Goal: Task Accomplishment & Management: Manage account settings

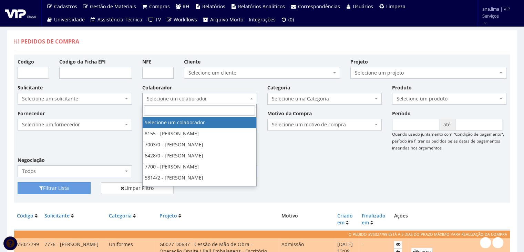
click at [211, 98] on span "Selecione um colaborador" at bounding box center [197, 98] width 101 height 7
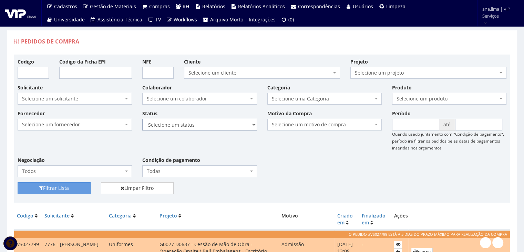
click at [211, 126] on select "Selecione um status Cancelado Aguardando Aprovação Diretoria Pedido Aprovado Ag…" at bounding box center [199, 125] width 114 height 12
select select "1"
click at [142, 119] on select "Selecione um status Cancelado Aguardando Aprovação Diretoria Pedido Aprovado Ag…" at bounding box center [199, 125] width 114 height 12
click at [70, 184] on button "Filtrar Lista" at bounding box center [54, 188] width 73 height 12
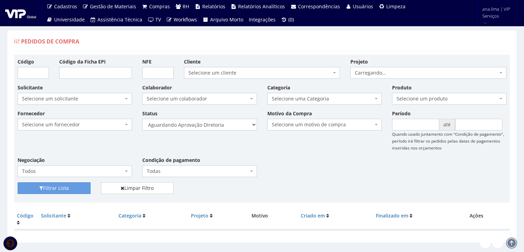
scroll to position [14, 0]
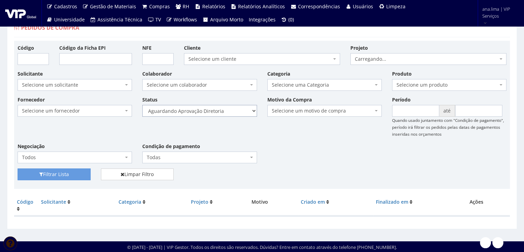
click at [224, 110] on select "Selecione um status Cancelado Aguardando Aprovação Diretoria Pedido Aprovado Ag…" at bounding box center [199, 111] width 114 height 12
drag, startPoint x: 220, startPoint y: 110, endPoint x: 219, endPoint y: 113, distance: 3.8
click at [220, 110] on select "Selecione um status Cancelado Aguardando Aprovação Diretoria Pedido Aprovado Ag…" at bounding box center [199, 111] width 114 height 12
select select "4"
click at [142, 105] on select "Selecione um status Cancelado Aguardando Aprovação Diretoria Pedido Aprovado Ag…" at bounding box center [199, 111] width 114 height 12
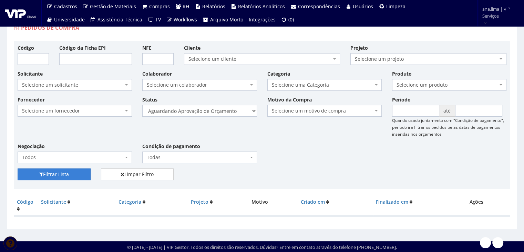
click at [79, 171] on button "Filtrar Lista" at bounding box center [54, 174] width 73 height 12
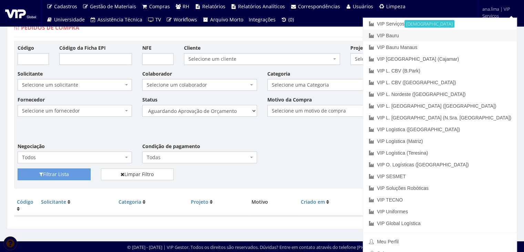
click at [470, 36] on link "VIP Bauru" at bounding box center [440, 36] width 154 height 12
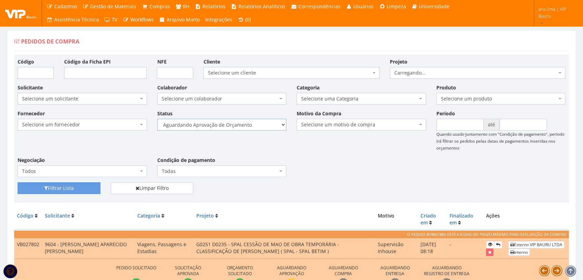
click at [230, 125] on select "Selecione um status Cancelado Aguardando Aprovação Diretoria Pedido Aprovado Ag…" at bounding box center [221, 125] width 129 height 12
select select "1"
click at [157, 119] on select "Selecione um status Cancelado Aguardando Aprovação Diretoria Pedido Aprovado Ag…" at bounding box center [221, 125] width 129 height 12
click at [74, 183] on button "Filtrar Lista" at bounding box center [59, 188] width 83 height 12
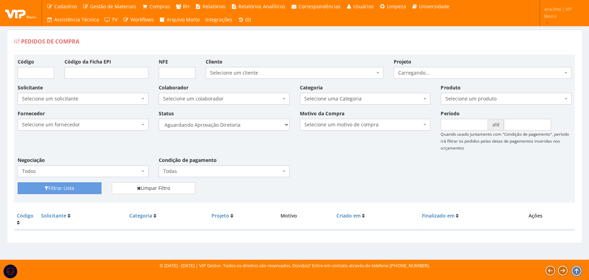
select select "5"
click at [159, 119] on select "Selecione um status Cancelado Aguardando Aprovação Diretoria Pedido Aprovado Ag…" at bounding box center [224, 125] width 131 height 12
click at [82, 184] on button "Filtrar Lista" at bounding box center [60, 188] width 84 height 12
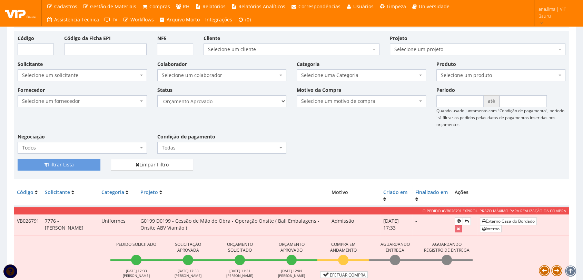
scroll to position [19, 0]
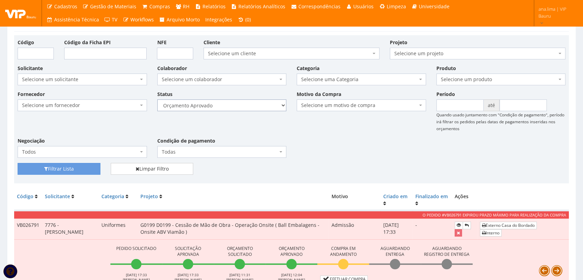
click at [216, 104] on select "Selecione um status Cancelado Aguardando Aprovação Diretoria Pedido Aprovado Ag…" at bounding box center [221, 105] width 129 height 12
select select "1"
click at [157, 99] on select "Selecione um status Cancelado Aguardando Aprovação Diretoria Pedido Aprovado Ag…" at bounding box center [221, 105] width 129 height 12
drag, startPoint x: 89, startPoint y: 169, endPoint x: 201, endPoint y: 141, distance: 115.1
click at [89, 169] on button "Filtrar Lista" at bounding box center [59, 169] width 83 height 12
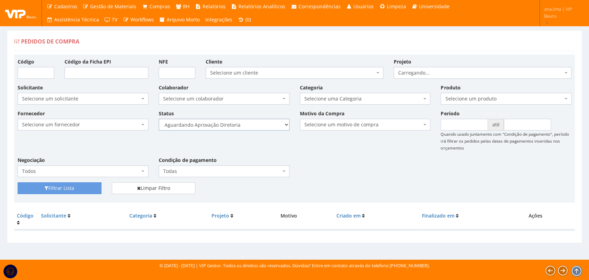
click at [234, 126] on select "Selecione um status Cancelado Aguardando Aprovação Diretoria Pedido Aprovado Ag…" at bounding box center [224, 125] width 131 height 12
select select "4"
click at [159, 119] on select "Selecione um status Cancelado Aguardando Aprovação Diretoria Pedido Aprovado Ag…" at bounding box center [224, 125] width 131 height 12
drag, startPoint x: 85, startPoint y: 188, endPoint x: 213, endPoint y: 159, distance: 131.8
click at [85, 188] on button "Filtrar Lista" at bounding box center [60, 188] width 84 height 12
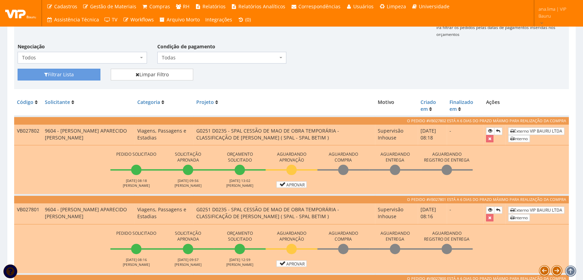
scroll to position [191, 0]
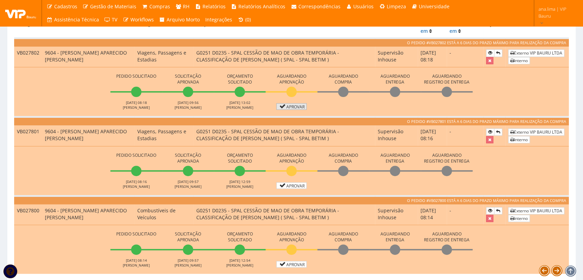
click at [292, 105] on link "Aprovar" at bounding box center [291, 106] width 30 height 7
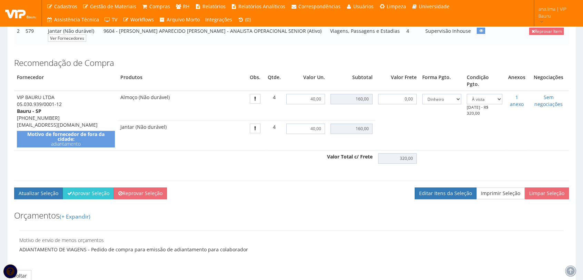
scroll to position [182, 0]
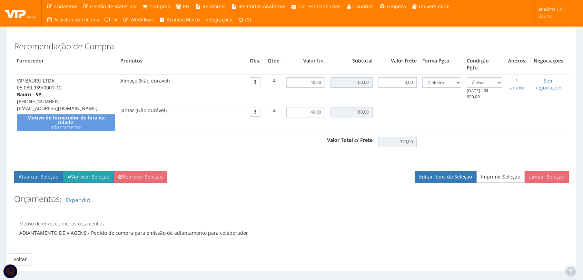
click at [92, 171] on button "Aprovar Seleção" at bounding box center [88, 177] width 51 height 12
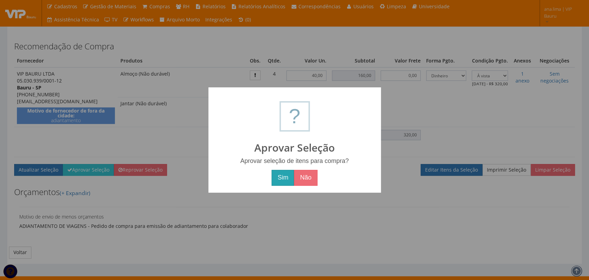
click at [284, 177] on button "Sim" at bounding box center [282, 178] width 22 height 16
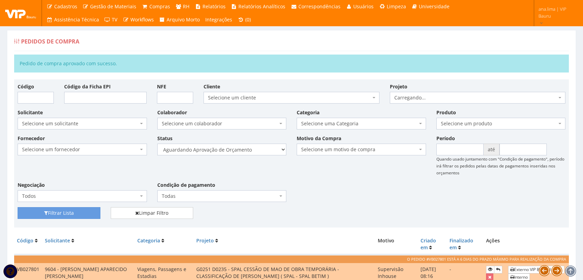
scroll to position [153, 0]
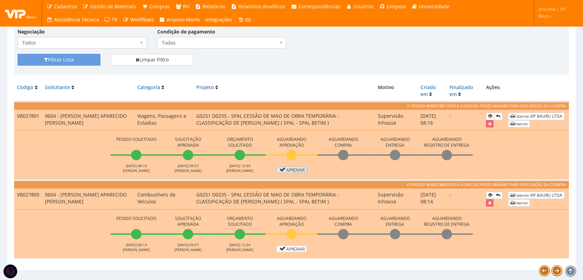
click at [288, 170] on link "Aprovar" at bounding box center [291, 169] width 30 height 7
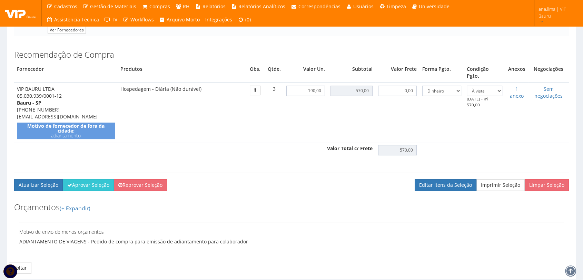
scroll to position [176, 0]
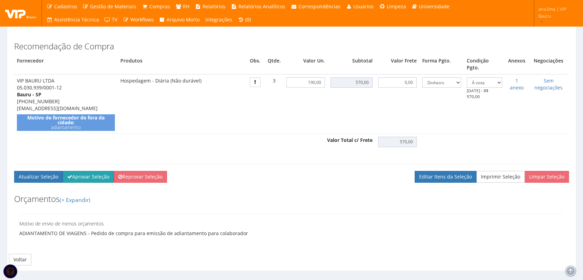
click at [95, 171] on button "Aprovar Seleção" at bounding box center [88, 177] width 51 height 12
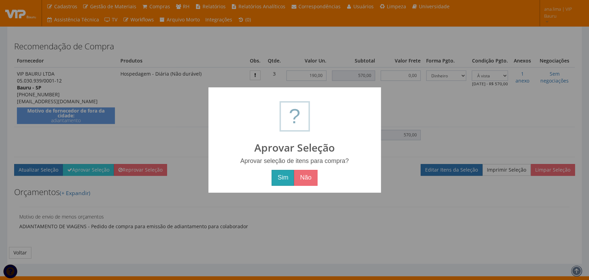
click at [292, 180] on button "Sim" at bounding box center [282, 178] width 22 height 16
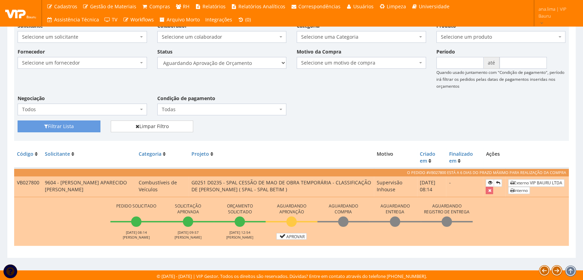
scroll to position [88, 0]
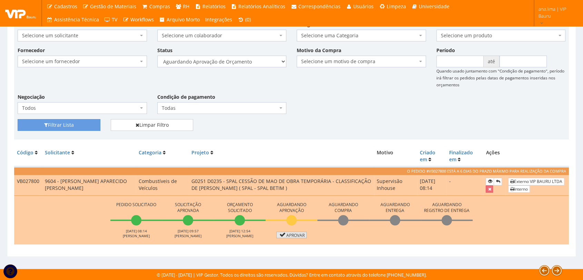
click at [288, 234] on link "Aprovar" at bounding box center [291, 234] width 30 height 7
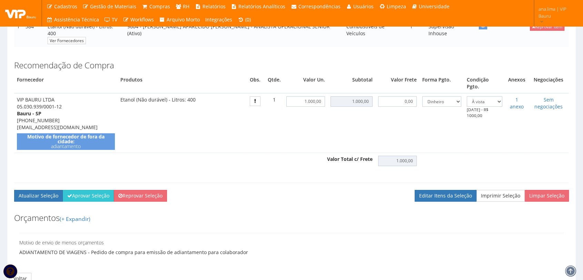
scroll to position [162, 0]
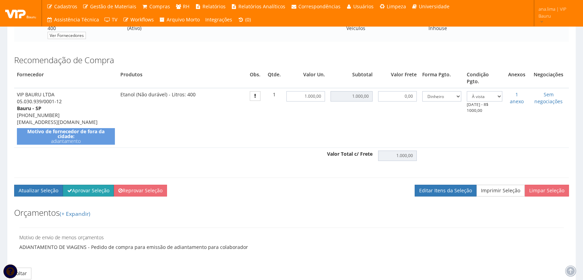
click at [97, 184] on button "Aprovar Seleção" at bounding box center [88, 190] width 51 height 12
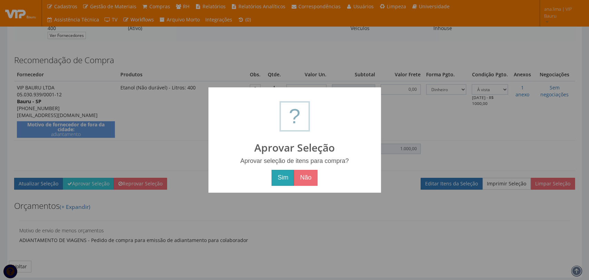
click at [284, 179] on button "Sim" at bounding box center [282, 178] width 22 height 16
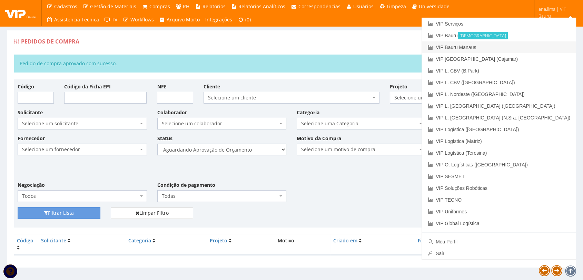
click at [535, 49] on link "VIP Bauru Manaus" at bounding box center [499, 47] width 154 height 12
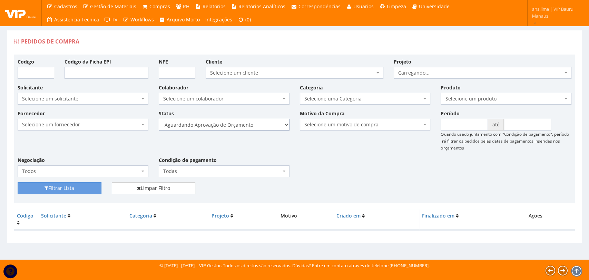
click at [251, 121] on select "Selecione um status Cancelado Aguardando Aprovação Diretoria Pedido Aprovado Ag…" at bounding box center [224, 125] width 131 height 12
select select "1"
click at [159, 119] on select "Selecione um status Cancelado Aguardando Aprovação Diretoria Pedido Aprovado Ag…" at bounding box center [224, 125] width 131 height 12
click at [90, 187] on button "Filtrar Lista" at bounding box center [60, 188] width 84 height 12
drag, startPoint x: 0, startPoint y: 0, endPoint x: 252, endPoint y: 129, distance: 283.3
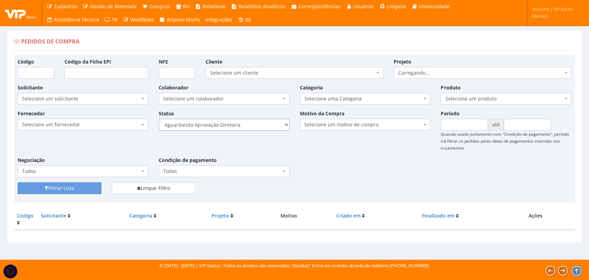
click at [252, 126] on select "Selecione um status Cancelado Aguardando Aprovação Diretoria Pedido Aprovado Ag…" at bounding box center [224, 125] width 131 height 12
select select "4"
click at [159, 119] on select "Selecione um status Cancelado Aguardando Aprovação Diretoria Pedido Aprovado Ag…" at bounding box center [224, 125] width 131 height 12
click at [84, 184] on button "Filtrar Lista" at bounding box center [60, 188] width 84 height 12
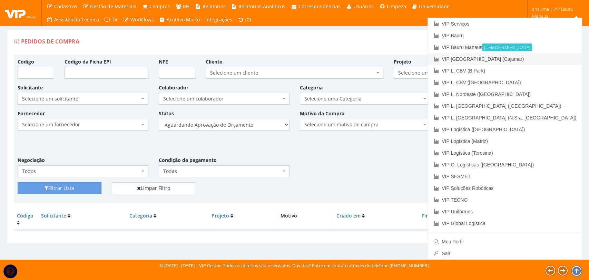
click at [535, 59] on link "VIP [GEOGRAPHIC_DATA] (Cajamar)" at bounding box center [505, 59] width 154 height 12
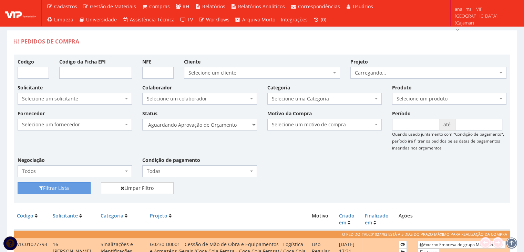
scroll to position [98, 0]
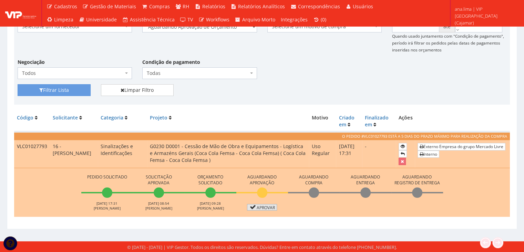
click at [252, 207] on icon at bounding box center [253, 206] width 8 height 5
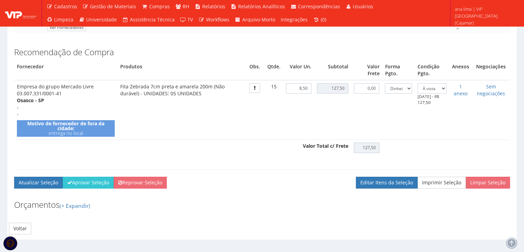
scroll to position [172, 0]
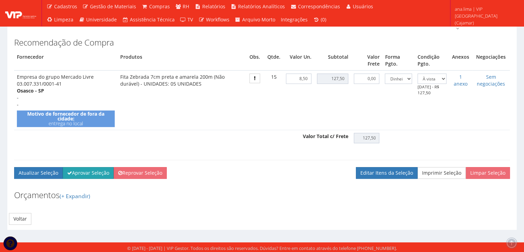
click at [76, 174] on button "Aprovar Seleção" at bounding box center [88, 173] width 51 height 12
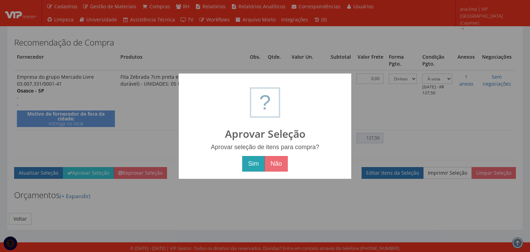
click at [246, 165] on button "Sim" at bounding box center [253, 164] width 22 height 16
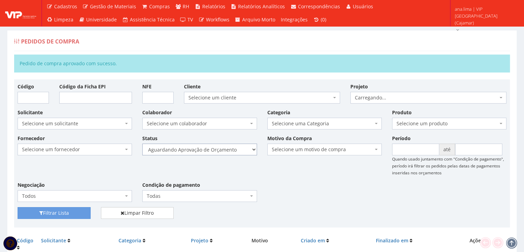
click at [228, 149] on select "Selecione um status Cancelado Aguardando Aprovação Diretoria Pedido Aprovado Ag…" at bounding box center [199, 149] width 114 height 12
select select "1"
click at [142, 143] on select "Selecione um status Cancelado Aguardando Aprovação Diretoria Pedido Aprovado Ag…" at bounding box center [199, 149] width 114 height 12
drag, startPoint x: 77, startPoint y: 211, endPoint x: 94, endPoint y: 209, distance: 17.3
click at [77, 211] on button "Filtrar Lista" at bounding box center [54, 213] width 73 height 12
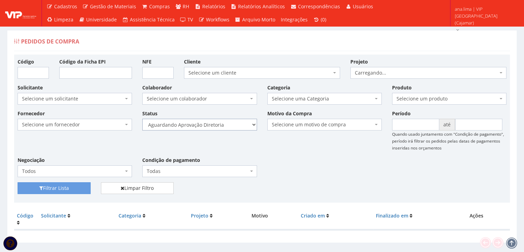
click at [233, 126] on select "Selecione um status Cancelado Aguardando Aprovação Diretoria Pedido Aprovado Ag…" at bounding box center [199, 125] width 114 height 12
select select "4"
click at [142, 119] on select "Selecione um status Cancelado Aguardando Aprovação Diretoria Pedido Aprovado Ag…" at bounding box center [199, 125] width 114 height 12
click at [84, 185] on button "Filtrar Lista" at bounding box center [54, 188] width 73 height 12
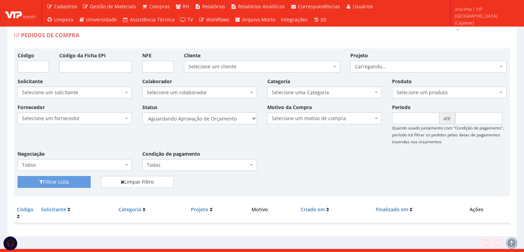
scroll to position [14, 0]
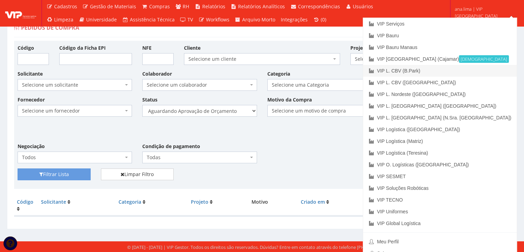
click at [472, 70] on link "VIP L. CBV (B.Park)" at bounding box center [440, 71] width 154 height 12
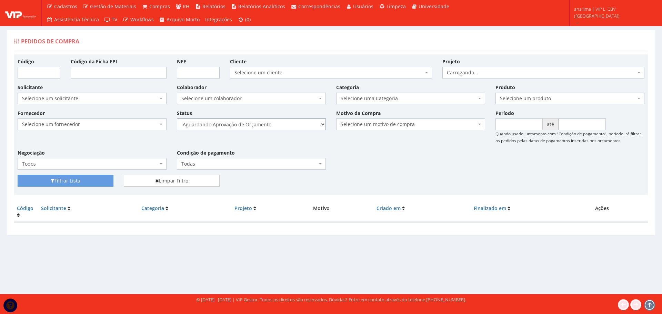
click at [284, 123] on select "Selecione um status Cancelado Aguardando Aprovação Diretoria Pedido Aprovado Ag…" at bounding box center [251, 125] width 149 height 12
select select "1"
click at [177, 119] on select "Selecione um status Cancelado Aguardando Aprovação Diretoria Pedido Aprovado Ag…" at bounding box center [251, 125] width 149 height 12
click at [96, 184] on button "Filtrar Lista" at bounding box center [66, 181] width 96 height 12
click at [259, 124] on select "Selecione um status Cancelado Aguardando Aprovação Diretoria Pedido Aprovado Ag…" at bounding box center [251, 125] width 149 height 12
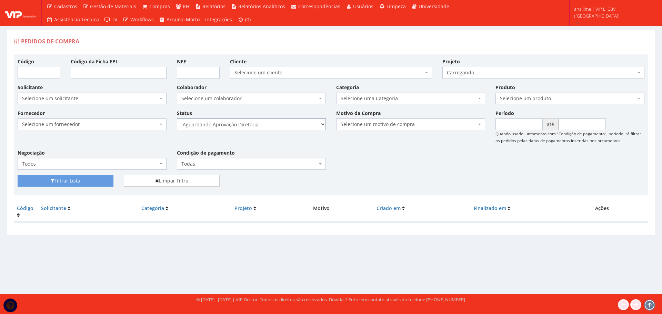
select select "4"
click at [177, 119] on select "Selecione um status Cancelado Aguardando Aprovação Diretoria Pedido Aprovado Ag…" at bounding box center [251, 125] width 149 height 12
click at [100, 181] on button "Filtrar Lista" at bounding box center [66, 181] width 96 height 12
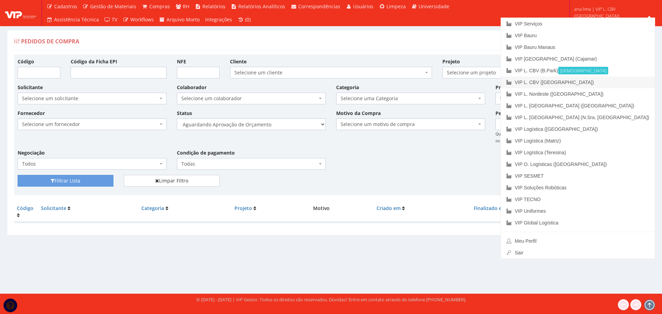
click at [622, 83] on link "VIP L. CBV ([GEOGRAPHIC_DATA])" at bounding box center [578, 83] width 154 height 12
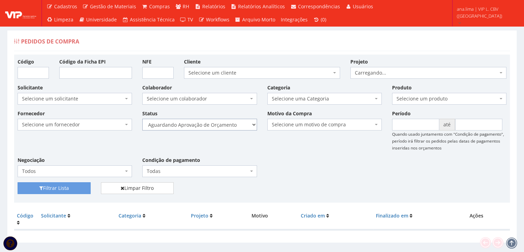
drag, startPoint x: 228, startPoint y: 124, endPoint x: 226, endPoint y: 128, distance: 3.6
click at [228, 125] on select "Selecione um status Cancelado Aguardando Aprovação Diretoria Pedido Aprovado Ag…" at bounding box center [199, 125] width 114 height 12
select select "1"
click at [142, 119] on select "Selecione um status Cancelado Aguardando Aprovação Diretoria Pedido Aprovado Ag…" at bounding box center [199, 125] width 114 height 12
drag, startPoint x: 52, startPoint y: 187, endPoint x: 218, endPoint y: 124, distance: 177.7
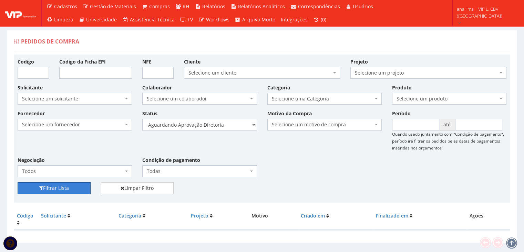
click at [52, 187] on button "Filtrar Lista" at bounding box center [54, 188] width 73 height 12
click at [224, 124] on select "Selecione um status Cancelado Aguardando Aprovação Diretoria Pedido Aprovado Ag…" at bounding box center [199, 125] width 114 height 12
select select "4"
click at [142, 119] on select "Selecione um status Cancelado Aguardando Aprovação Diretoria Pedido Aprovado Ag…" at bounding box center [199, 125] width 114 height 12
click at [78, 187] on button "Filtrar Lista" at bounding box center [54, 188] width 73 height 12
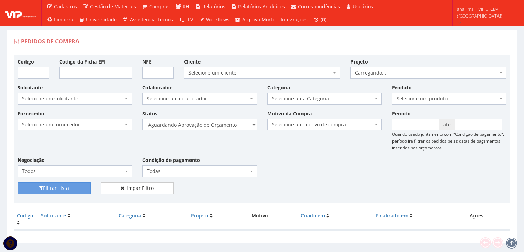
scroll to position [14, 0]
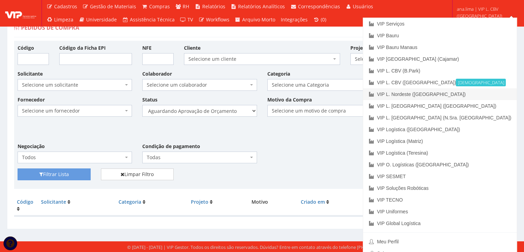
click at [479, 94] on link "VIP L. Nordeste ([GEOGRAPHIC_DATA])" at bounding box center [440, 94] width 154 height 12
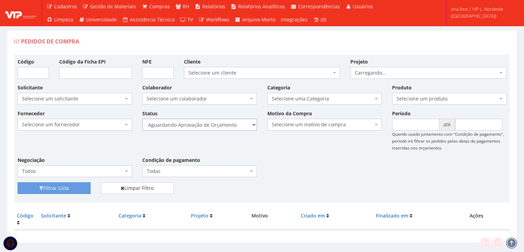
drag, startPoint x: 0, startPoint y: 0, endPoint x: 221, endPoint y: 129, distance: 256.2
click at [221, 124] on select "Selecione um status Cancelado Aguardando Aprovação Diretoria Pedido Aprovado Ag…" at bounding box center [199, 125] width 114 height 12
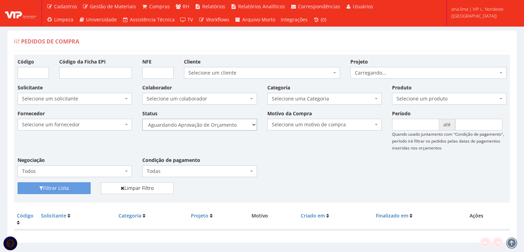
select select "1"
click at [142, 119] on select "Selecione um status Cancelado Aguardando Aprovação Diretoria Pedido Aprovado Ag…" at bounding box center [199, 125] width 114 height 12
click at [81, 188] on button "Filtrar Lista" at bounding box center [54, 188] width 73 height 12
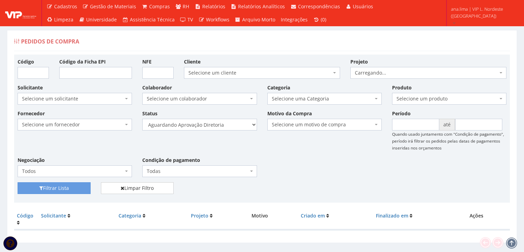
click at [213, 128] on select "Selecione um status Cancelado Aguardando Aprovação Diretoria Pedido Aprovado Ag…" at bounding box center [199, 125] width 114 height 12
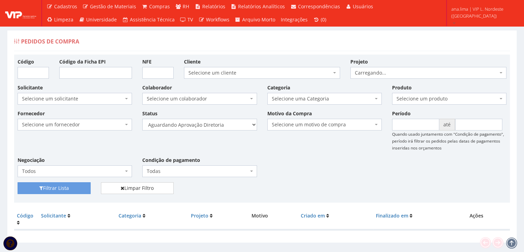
select select "4"
click at [142, 119] on select "Selecione um status Cancelado Aguardando Aprovação Diretoria Pedido Aprovado Ag…" at bounding box center [199, 125] width 114 height 12
click at [77, 187] on button "Filtrar Lista" at bounding box center [54, 188] width 73 height 12
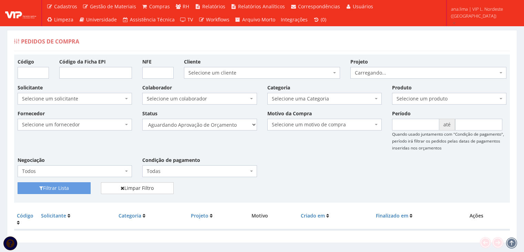
scroll to position [14, 0]
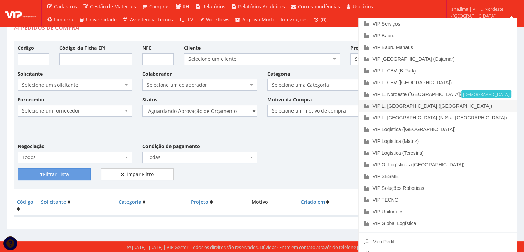
click at [483, 107] on link "VIP L. [GEOGRAPHIC_DATA] ([GEOGRAPHIC_DATA])" at bounding box center [438, 106] width 158 height 12
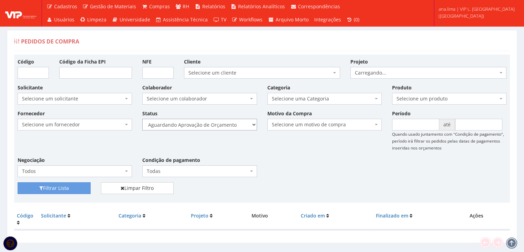
drag, startPoint x: 231, startPoint y: 122, endPoint x: 230, endPoint y: 129, distance: 7.3
click at [231, 122] on select "Selecione um status Cancelado Aguardando Aprovação Diretoria Pedido Aprovado Ag…" at bounding box center [199, 125] width 114 height 12
select select "1"
click at [142, 119] on select "Selecione um status Cancelado Aguardando Aprovação Diretoria Pedido Aprovado Ag…" at bounding box center [199, 125] width 114 height 12
drag, startPoint x: 82, startPoint y: 186, endPoint x: 150, endPoint y: 148, distance: 77.6
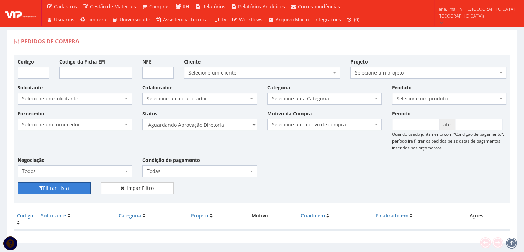
click at [83, 186] on button "Filtrar Lista" at bounding box center [54, 188] width 73 height 12
select select "4"
click at [142, 119] on select "Selecione um status Cancelado Aguardando Aprovação Diretoria Pedido Aprovado Ag…" at bounding box center [199, 125] width 114 height 12
click at [79, 188] on button "Filtrar Lista" at bounding box center [54, 188] width 73 height 12
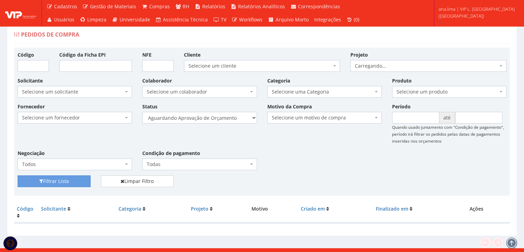
scroll to position [14, 0]
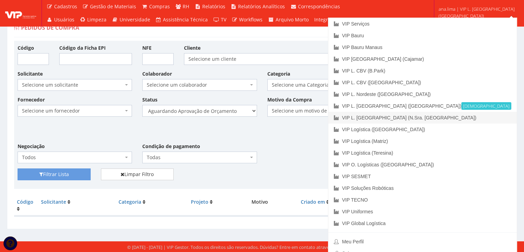
click at [500, 120] on link "VIP L. [GEOGRAPHIC_DATA] (N.Sra. [GEOGRAPHIC_DATA])" at bounding box center [423, 118] width 189 height 12
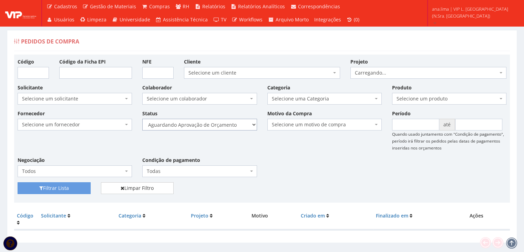
click at [223, 125] on select "Selecione um status Cancelado Aguardando Aprovação Diretoria Pedido Aprovado Ag…" at bounding box center [199, 125] width 114 height 12
select select "1"
click at [142, 119] on select "Selecione um status Cancelado Aguardando Aprovação Diretoria Pedido Aprovado Ag…" at bounding box center [199, 125] width 114 height 12
click at [58, 185] on button "Filtrar Lista" at bounding box center [54, 188] width 73 height 12
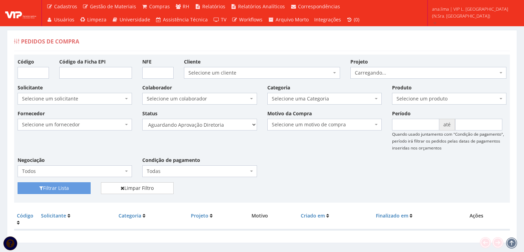
click at [208, 124] on select "Selecione um status Cancelado Aguardando Aprovação Diretoria Pedido Aprovado Ag…" at bounding box center [199, 125] width 114 height 12
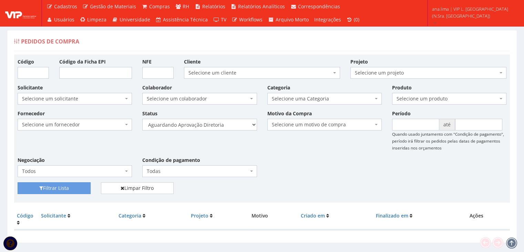
select select "4"
click at [142, 119] on select "Selecione um status Cancelado Aguardando Aprovação Diretoria Pedido Aprovado Ag…" at bounding box center [199, 125] width 114 height 12
click at [80, 188] on button "Filtrar Lista" at bounding box center [54, 188] width 73 height 12
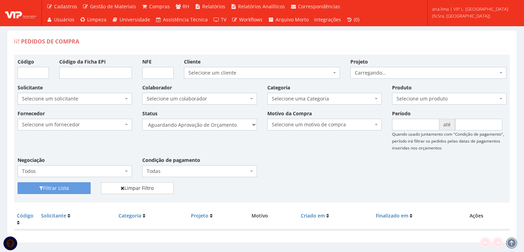
scroll to position [14, 0]
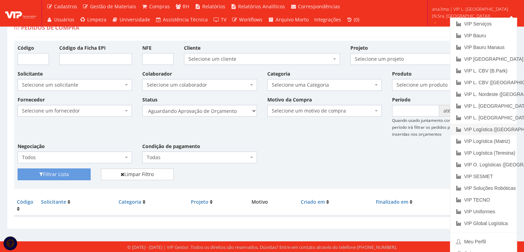
click at [487, 129] on link "VIP Logística ([GEOGRAPHIC_DATA])" at bounding box center [484, 129] width 67 height 12
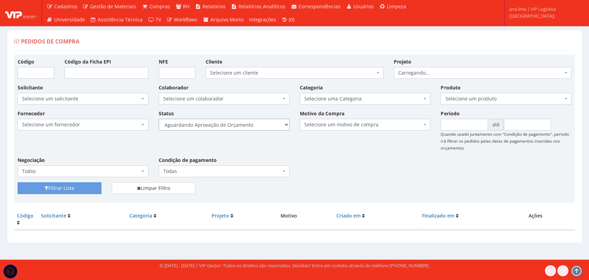
click at [253, 124] on select "Selecione um status Cancelado Aguardando Aprovação Diretoria Pedido Aprovado Ag…" at bounding box center [224, 125] width 131 height 12
select select "1"
click at [159, 119] on select "Selecione um status Cancelado Aguardando Aprovação Diretoria Pedido Aprovado Ag…" at bounding box center [224, 125] width 131 height 12
click at [80, 186] on button "Filtrar Lista" at bounding box center [60, 188] width 84 height 12
select select "4"
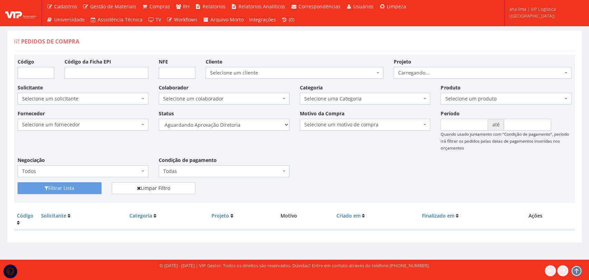
click at [159, 119] on select "Selecione um status Cancelado Aguardando Aprovação Diretoria Pedido Aprovado Ag…" at bounding box center [224, 125] width 131 height 12
click at [90, 188] on button "Filtrar Lista" at bounding box center [60, 188] width 84 height 12
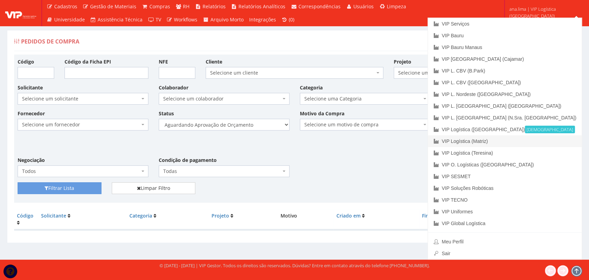
click at [546, 142] on link "VIP Logística (Matriz)" at bounding box center [505, 141] width 154 height 12
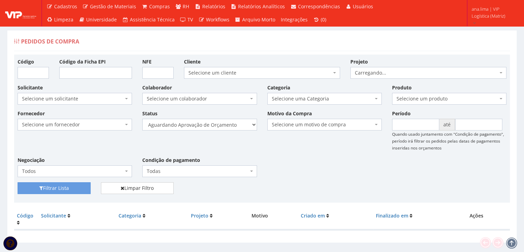
click at [225, 131] on div "Fornecedor Selecione um fornecedor ******** ******** 1000 MARCAS BRASIL 12.203.…" at bounding box center [262, 146] width 500 height 72
click at [225, 128] on select "Selecione um status Cancelado Aguardando Aprovação Diretoria Pedido Aprovado Ag…" at bounding box center [199, 125] width 114 height 12
select select "1"
click at [142, 119] on select "Selecione um status Cancelado Aguardando Aprovação Diretoria Pedido Aprovado Ag…" at bounding box center [199, 125] width 114 height 12
click at [75, 188] on button "Filtrar Lista" at bounding box center [54, 188] width 73 height 12
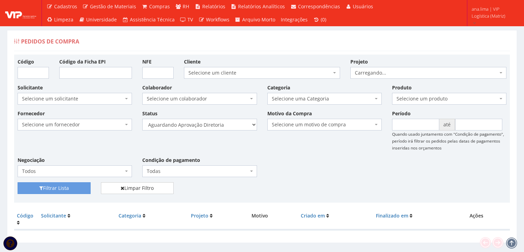
click at [224, 127] on select "Selecione um status Cancelado Aguardando Aprovação Diretoria Pedido Aprovado Ag…" at bounding box center [199, 125] width 114 height 12
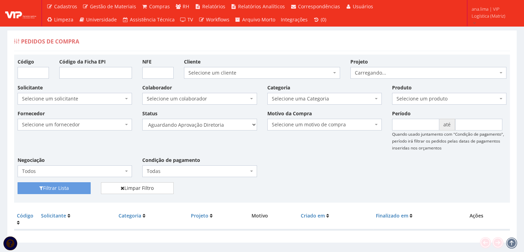
click at [142, 119] on select "Selecione um status Cancelado Aguardando Aprovação Diretoria Pedido Aprovado Ag…" at bounding box center [199, 125] width 114 height 12
click at [212, 121] on select "Selecione um status Cancelado Aguardando Aprovação Diretoria Pedido Aprovado Ag…" at bounding box center [199, 125] width 114 height 12
select select "4"
click at [142, 119] on select "Selecione um status Cancelado Aguardando Aprovação Diretoria Pedido Aprovado Ag…" at bounding box center [199, 125] width 114 height 12
click at [77, 190] on button "Filtrar Lista" at bounding box center [54, 188] width 73 height 12
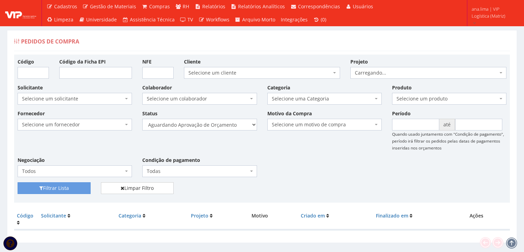
scroll to position [14, 0]
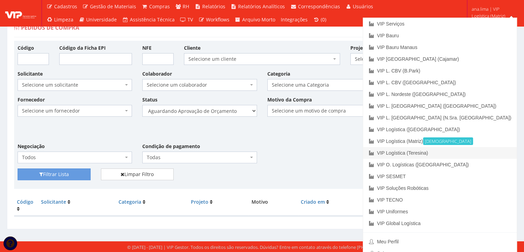
click at [479, 152] on link "VIP Logística (Teresina)" at bounding box center [440, 153] width 154 height 12
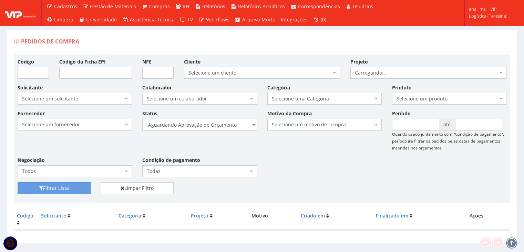
click at [226, 124] on select "Selecione um status Cancelado Aguardando Aprovação Diretoria Pedido Aprovado Ag…" at bounding box center [199, 125] width 114 height 12
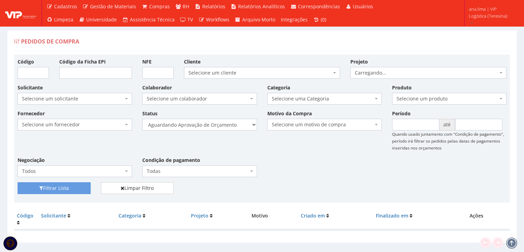
select select "1"
click at [142, 119] on select "Selecione um status Cancelado Aguardando Aprovação Diretoria Pedido Aprovado Ag…" at bounding box center [199, 125] width 114 height 12
click at [68, 187] on button "Filtrar Lista" at bounding box center [54, 188] width 73 height 12
select select "4"
click at [142, 119] on select "Selecione um status Cancelado Aguardando Aprovação Diretoria Pedido Aprovado Ag…" at bounding box center [199, 125] width 114 height 12
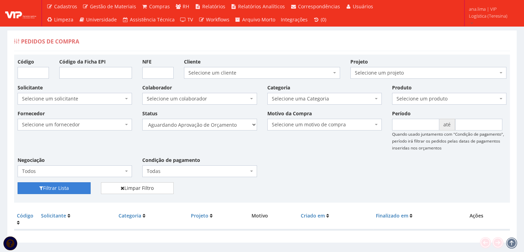
click at [80, 190] on button "Filtrar Lista" at bounding box center [54, 188] width 73 height 12
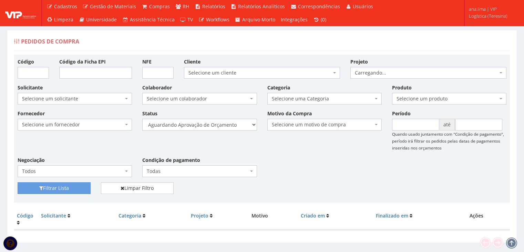
scroll to position [14, 0]
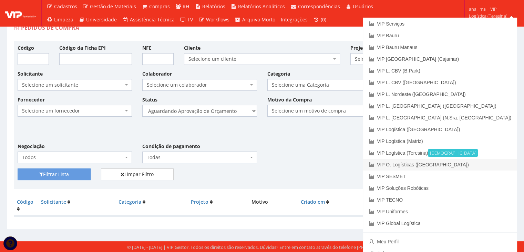
click at [497, 167] on link "VIP O. Logísticas ([GEOGRAPHIC_DATA])" at bounding box center [440, 165] width 154 height 12
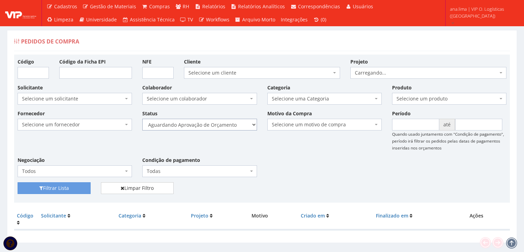
drag, startPoint x: 0, startPoint y: 0, endPoint x: 220, endPoint y: 129, distance: 254.7
click at [219, 126] on select "Selecione um status Cancelado Aguardando Aprovação Diretoria Pedido Aprovado Ag…" at bounding box center [199, 125] width 114 height 12
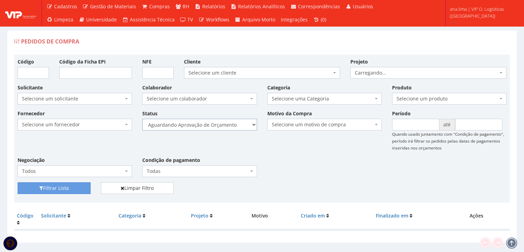
select select "1"
click at [142, 119] on select "Selecione um status Cancelado Aguardando Aprovação Diretoria Pedido Aprovado Ag…" at bounding box center [199, 125] width 114 height 12
click at [79, 188] on button "Filtrar Lista" at bounding box center [54, 188] width 73 height 12
